Goal: Transaction & Acquisition: Purchase product/service

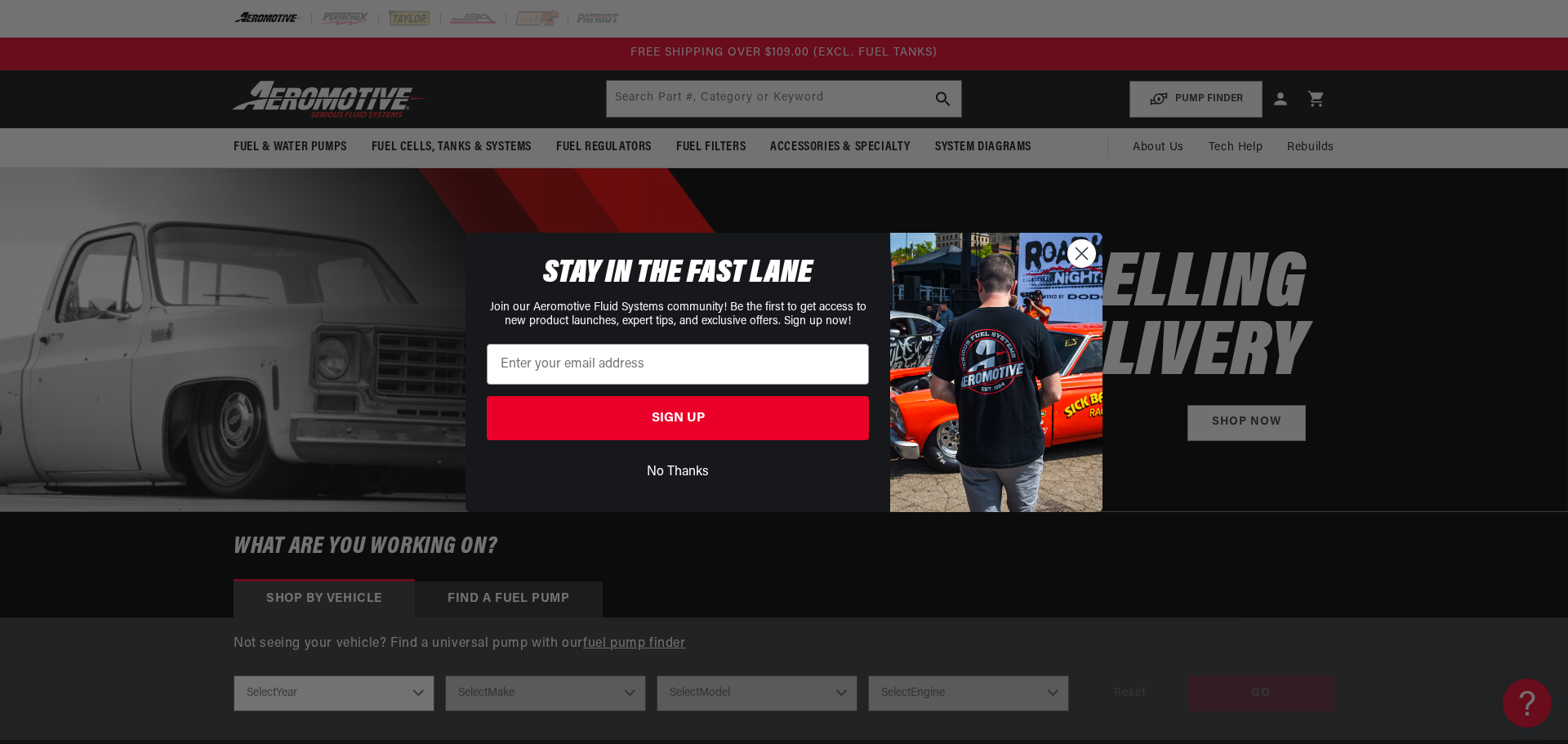
click at [1078, 262] on circle "Close dialog" at bounding box center [1081, 252] width 27 height 27
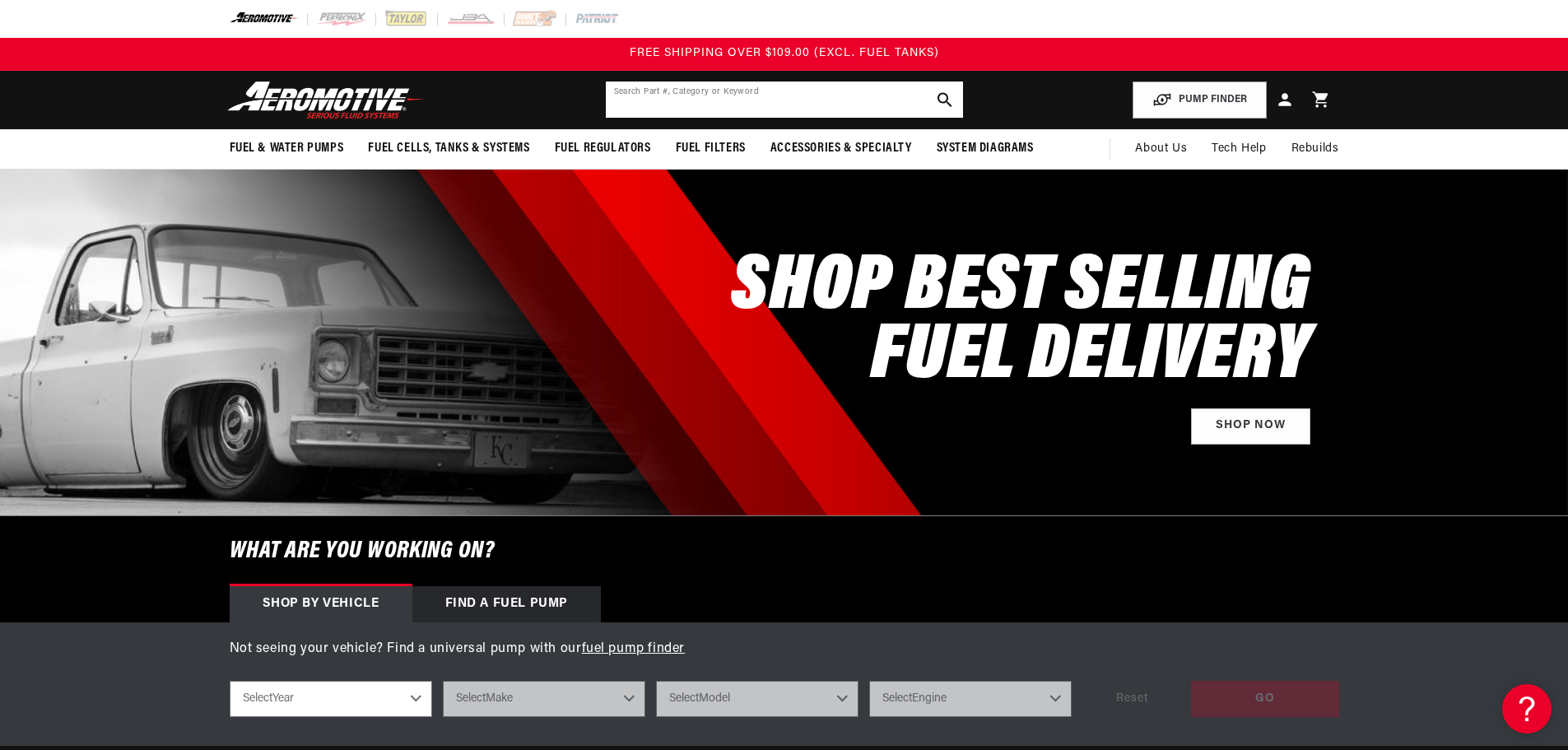
click at [853, 102] on input "text" at bounding box center [784, 99] width 357 height 36
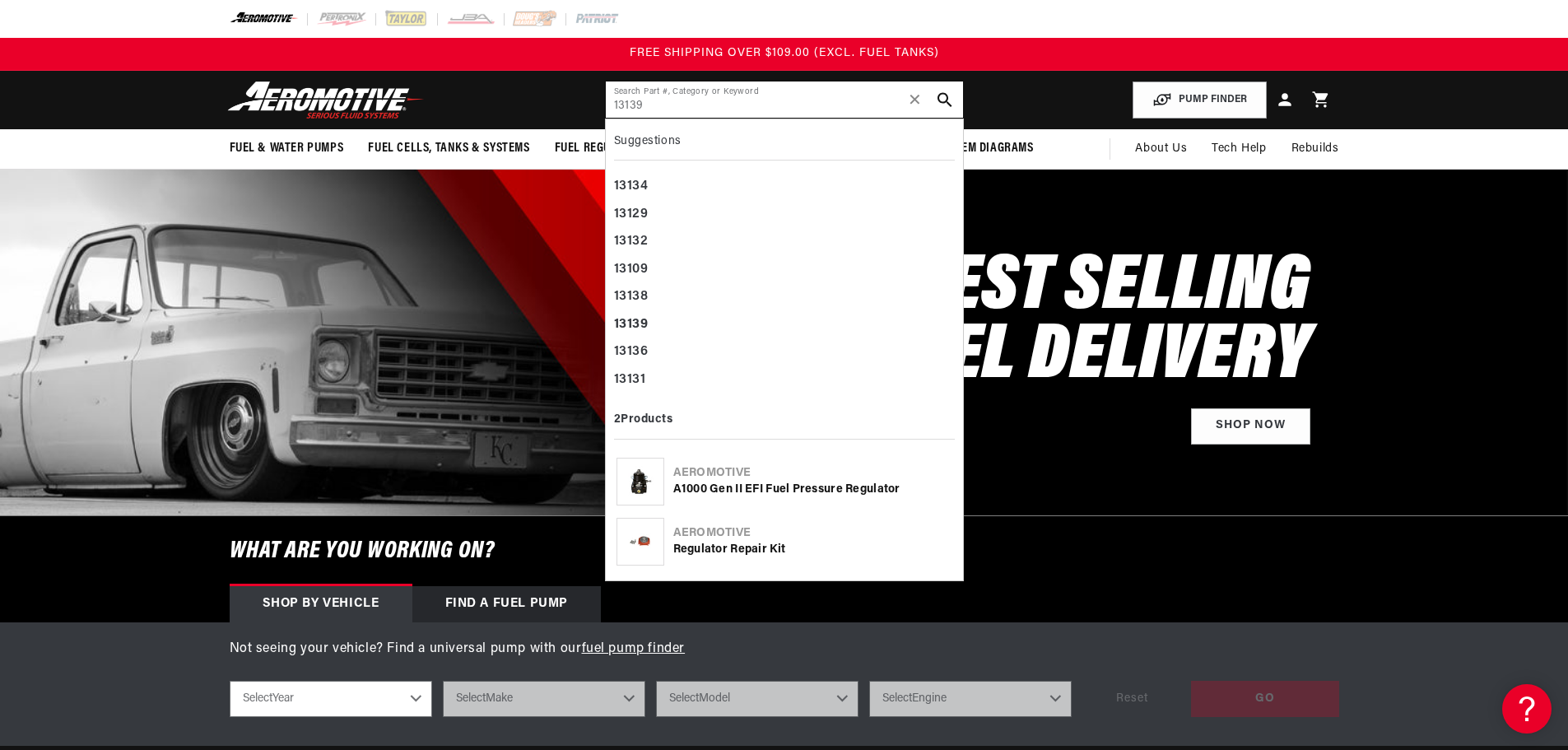
type input "13139"
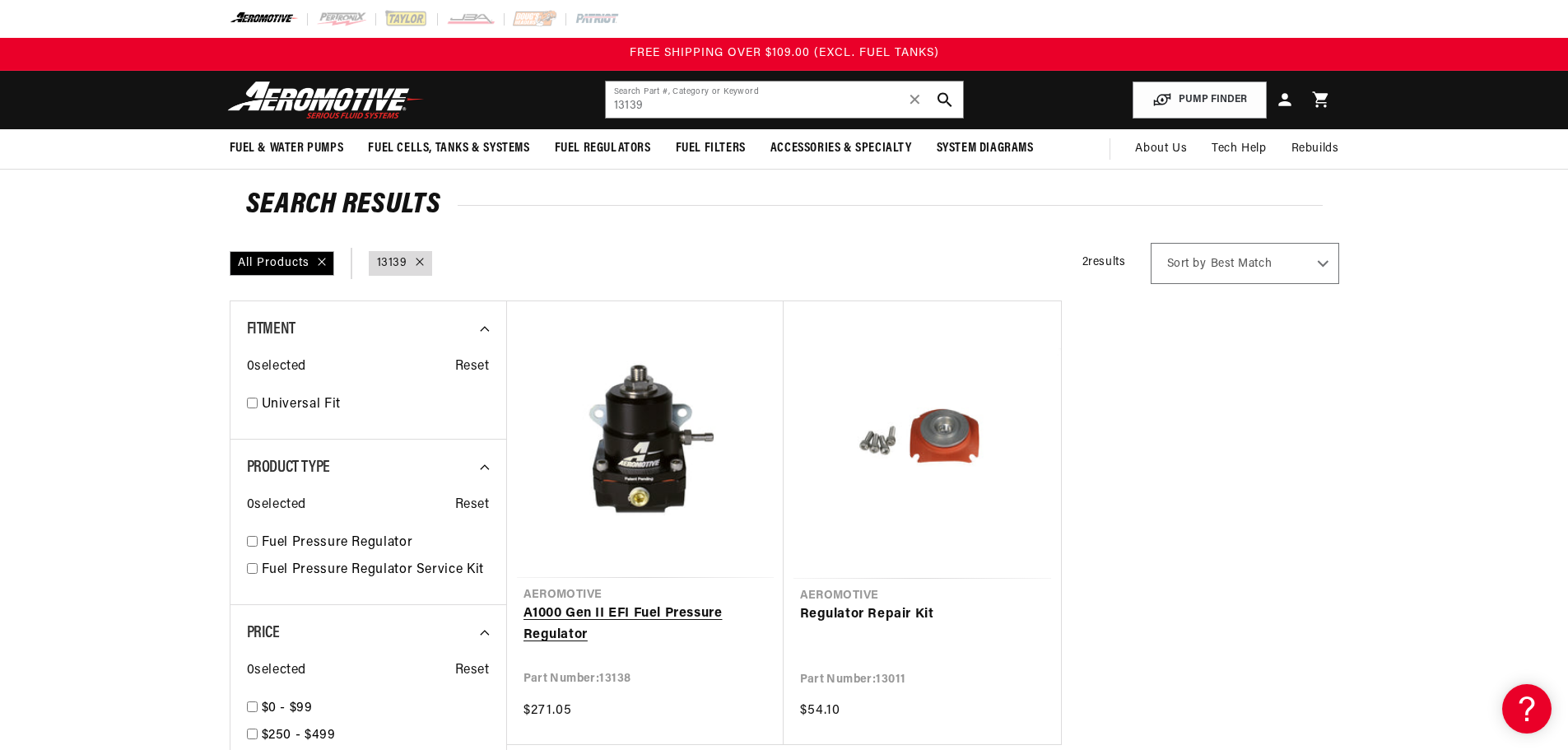
click at [631, 604] on link "A1000 Gen II EFI Fuel Pressure Regulator" at bounding box center [646, 625] width 244 height 42
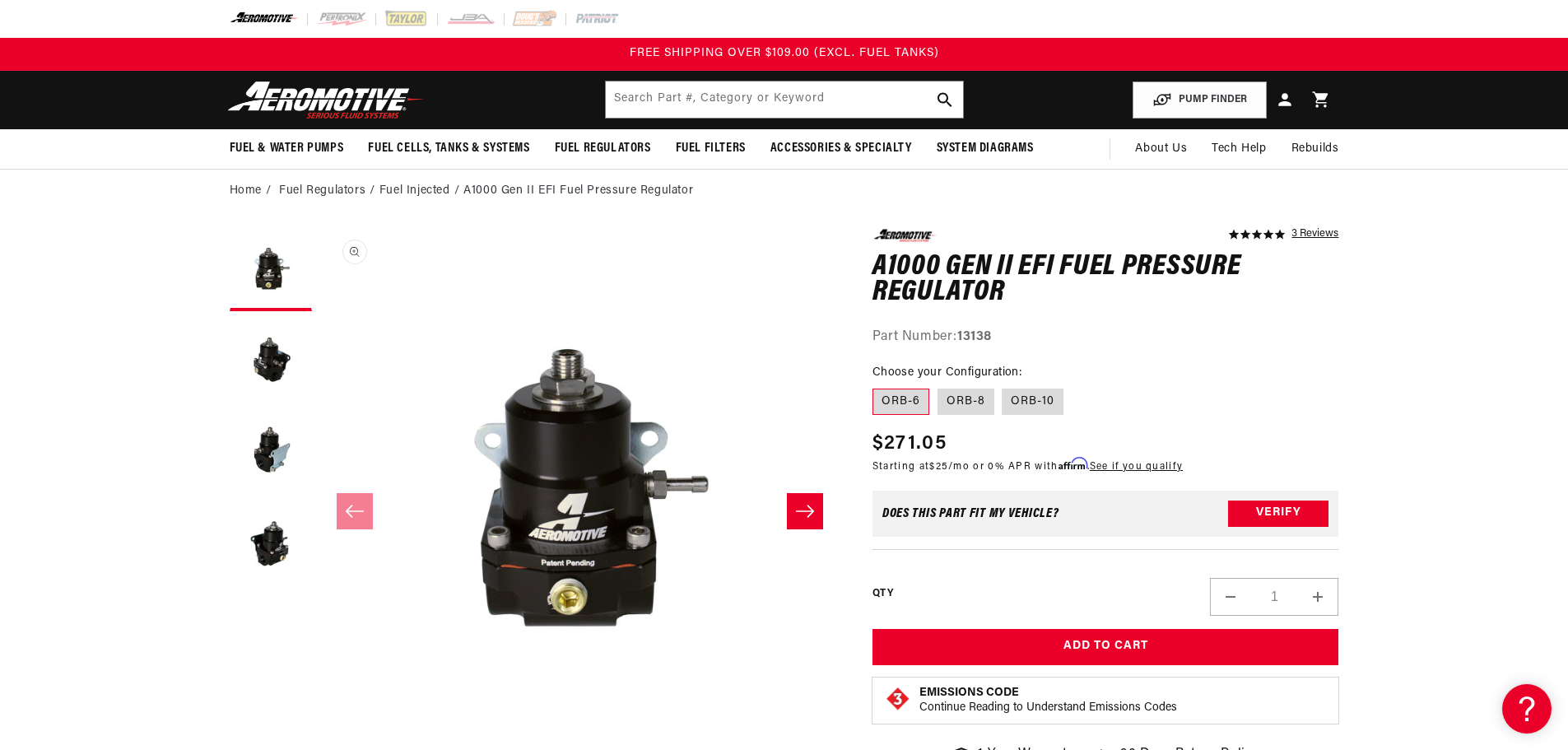
scroll to position [1, 0]
click at [982, 406] on label "ORB-8" at bounding box center [965, 401] width 56 height 26
click at [938, 386] on input "ORB-8" at bounding box center [938, 385] width 1 height 1
radio input "true"
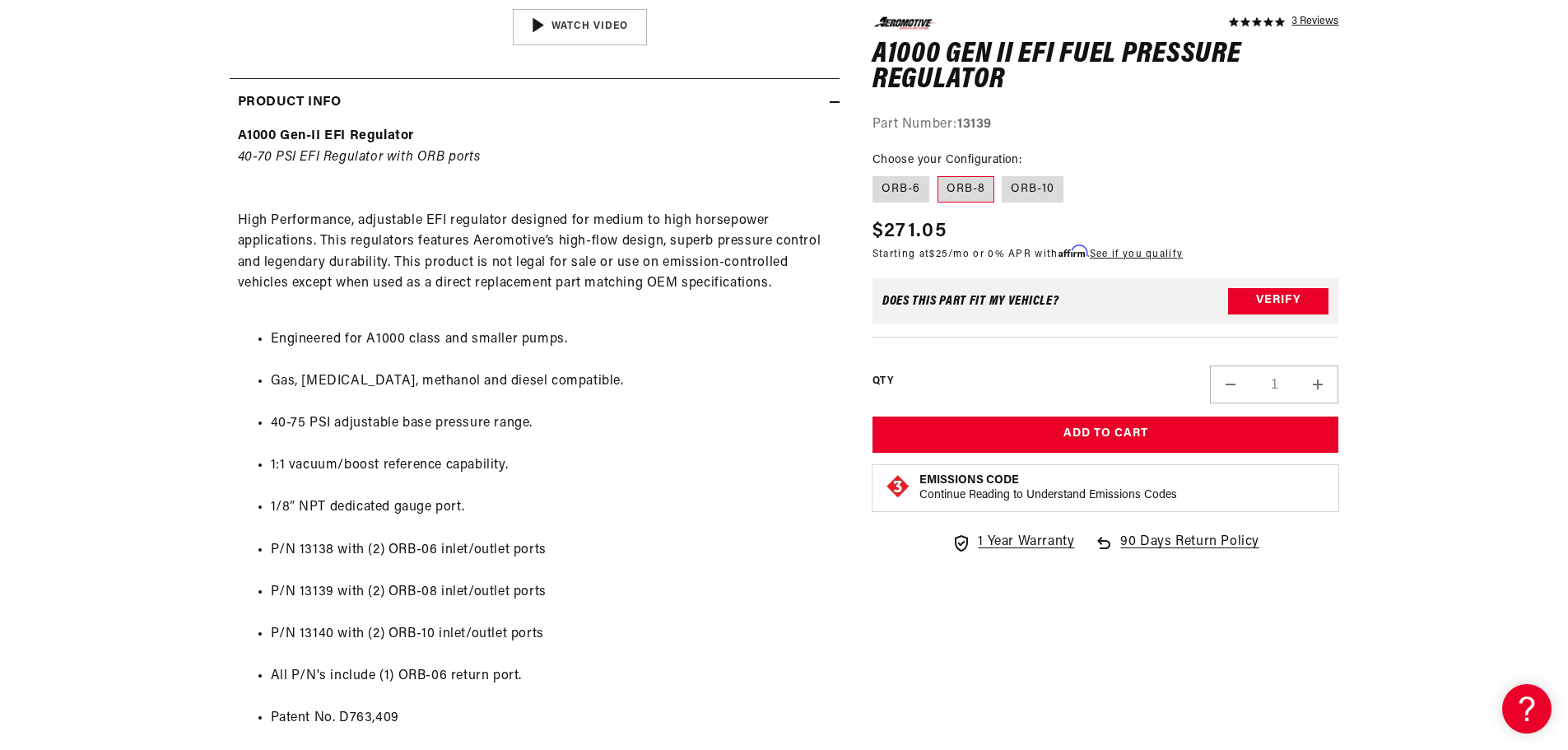
scroll to position [823, 0]
